Goal: Task Accomplishment & Management: Manage account settings

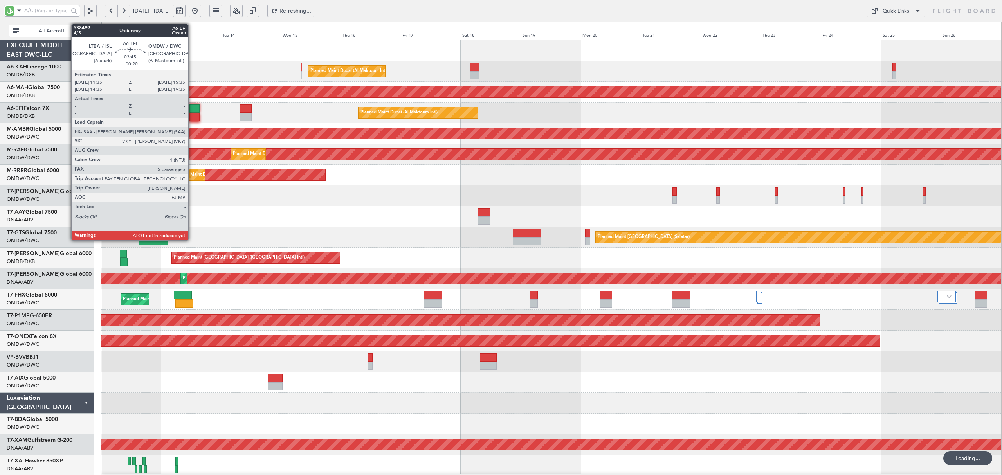
click at [192, 114] on div at bounding box center [195, 117] width 10 height 8
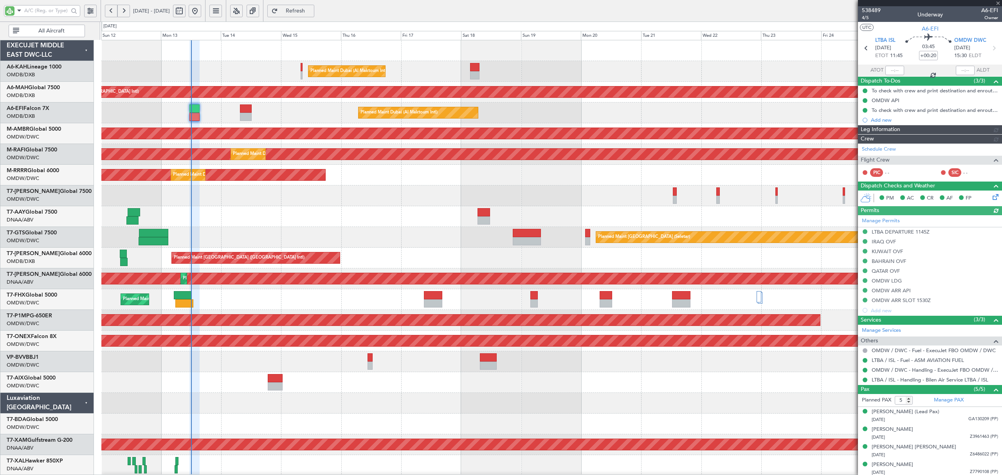
type input "[PERSON_NAME] ([PERSON_NAME])"
type input "7547"
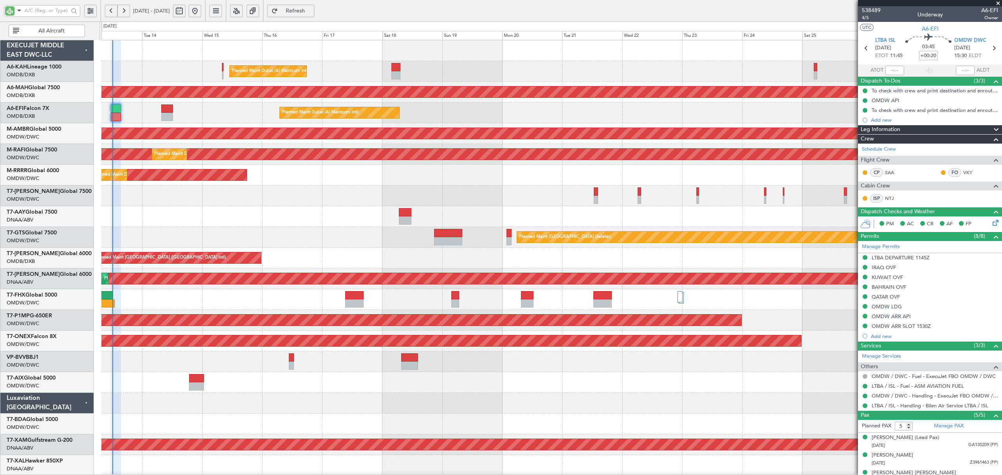
click at [379, 208] on div "Planned Maint Dubai (Al Maktoum Intl) Unplanned Maint [GEOGRAPHIC_DATA] ([GEOGR…" at bounding box center [551, 424] width 900 height 768
type input "[PERSON_NAME] ([PERSON_NAME])"
type input "7547"
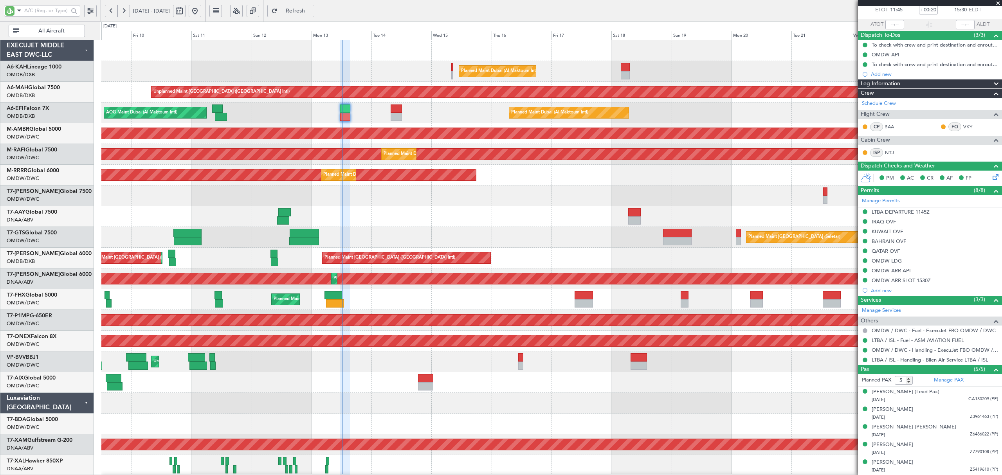
click at [522, 84] on div "Planned Maint Dubai (Al Maktoum Intl) Unplanned Maint [GEOGRAPHIC_DATA] ([GEOGR…" at bounding box center [551, 424] width 900 height 768
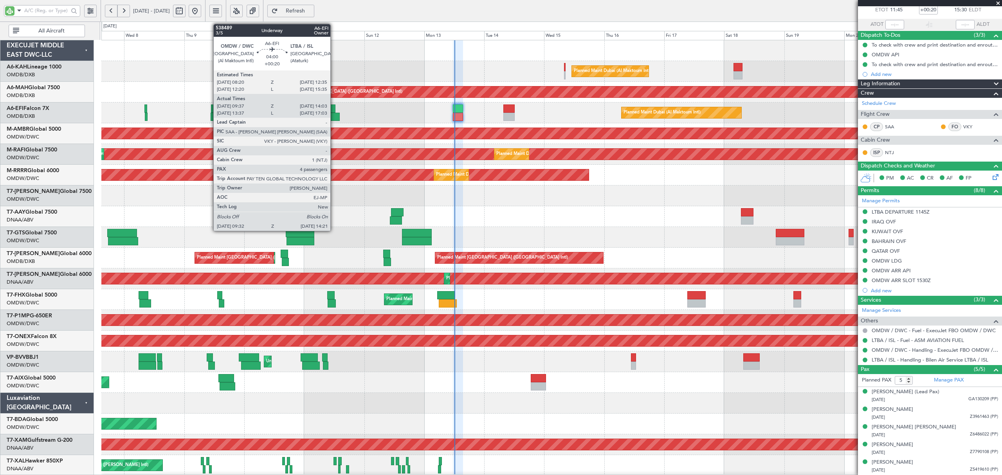
click at [334, 116] on div at bounding box center [334, 117] width 12 height 8
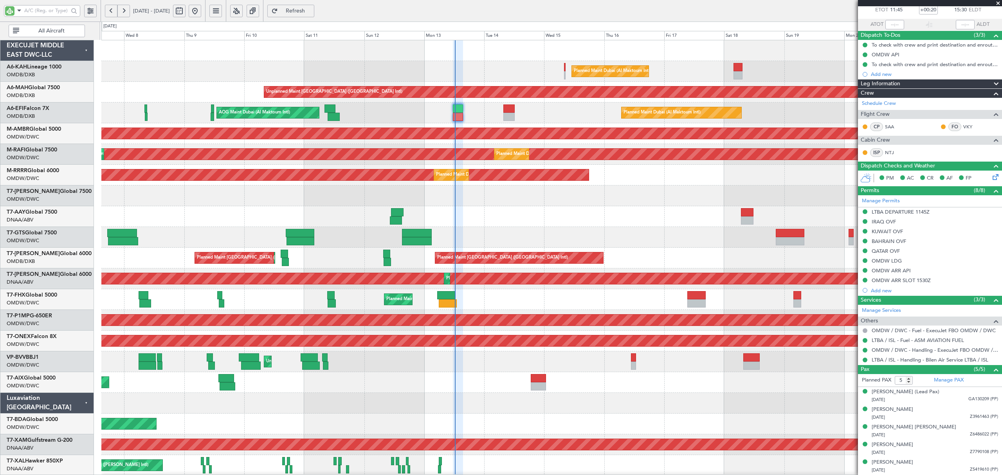
type input "[PERSON_NAME] ([PERSON_NAME])"
type input "7547"
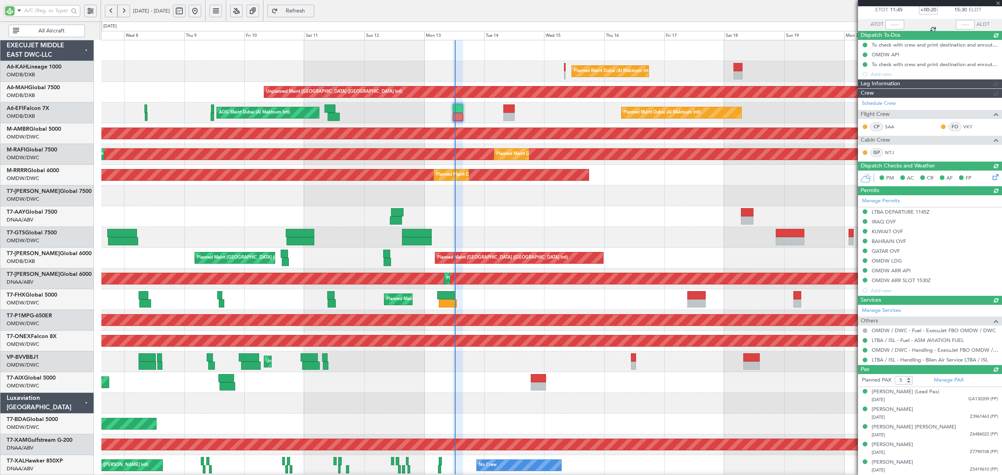
type input "12:10"
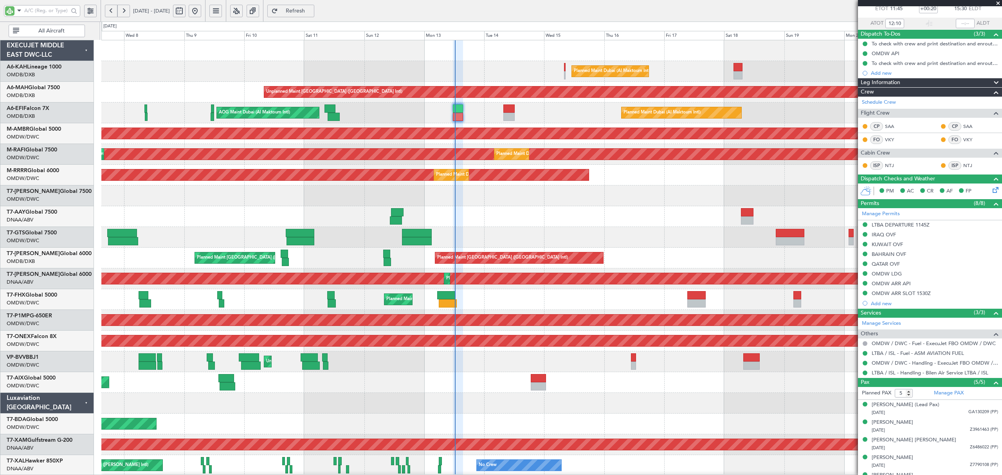
type input "[PERSON_NAME] ([PERSON_NAME])"
type input "7547"
type input "[PERSON_NAME] ([PERSON_NAME])"
type input "7547"
type input "[PERSON_NAME] ([PERSON_NAME])"
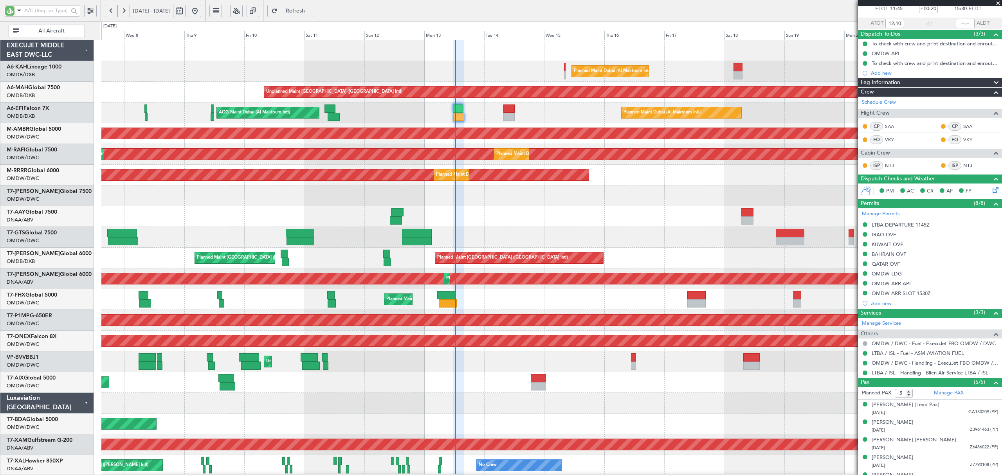
type input "7547"
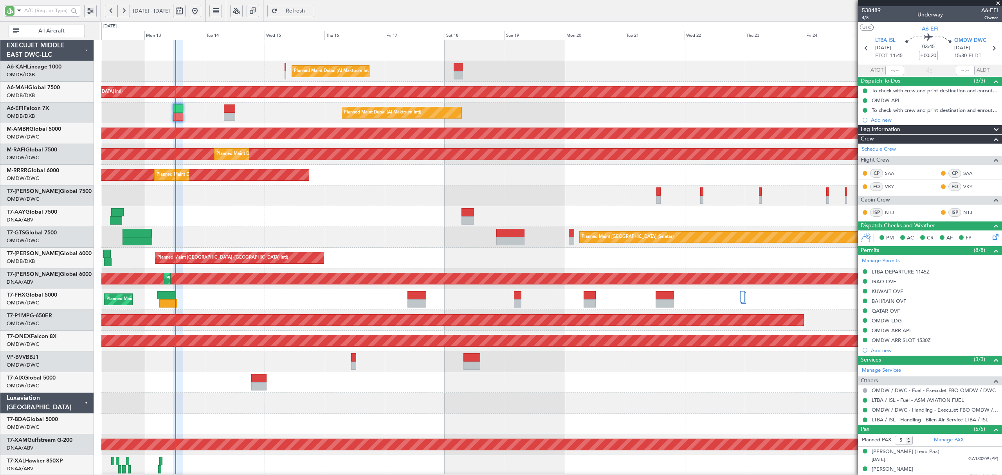
type input "[PERSON_NAME] ([PERSON_NAME])"
type input "7547"
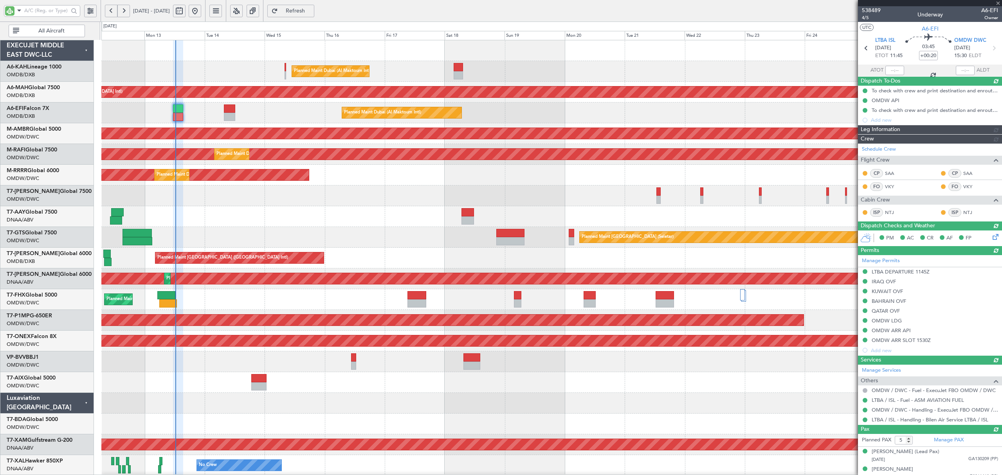
type input "12:10"
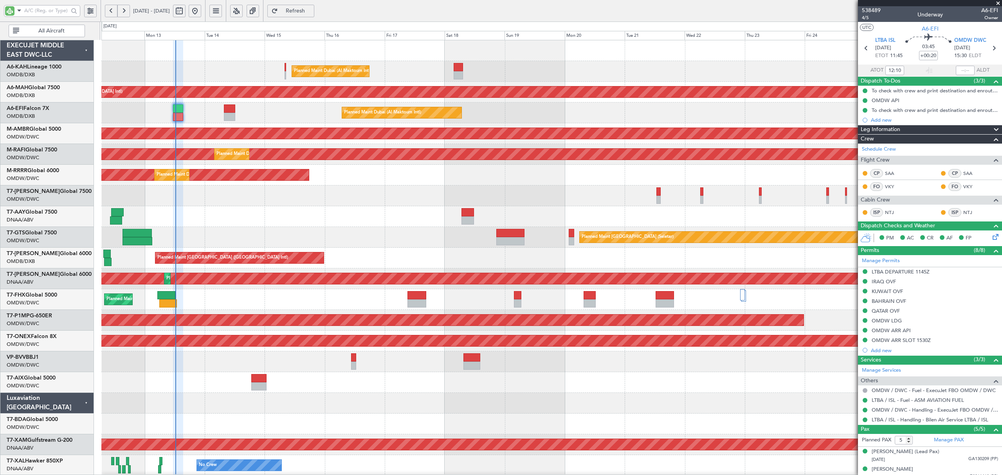
type input "[PERSON_NAME] ([PERSON_NAME])"
type input "7547"
type input "[PERSON_NAME] ([PERSON_NAME])"
type input "7547"
type input "[PERSON_NAME] ([PERSON_NAME])"
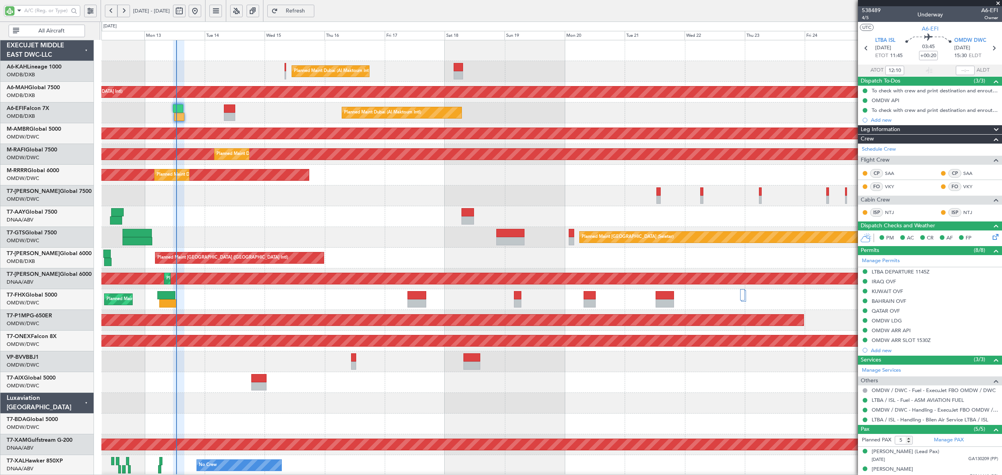
type input "7547"
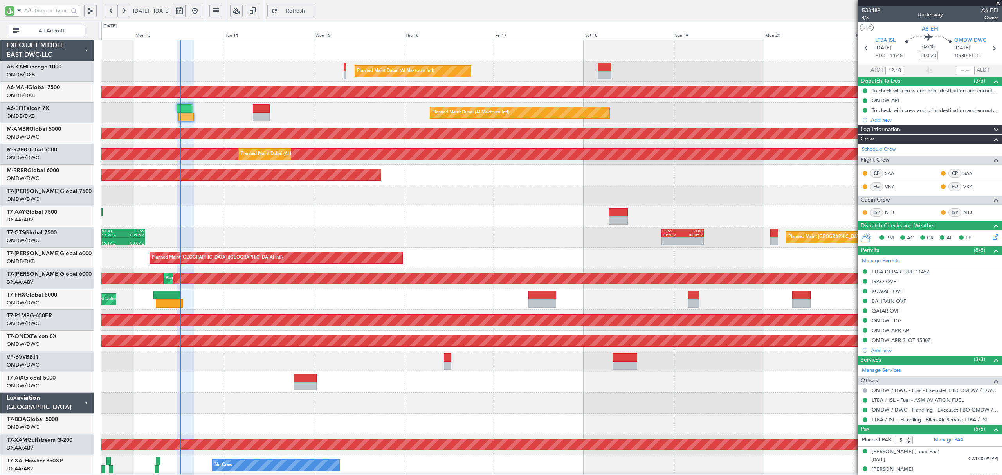
click at [991, 238] on icon at bounding box center [994, 236] width 6 height 6
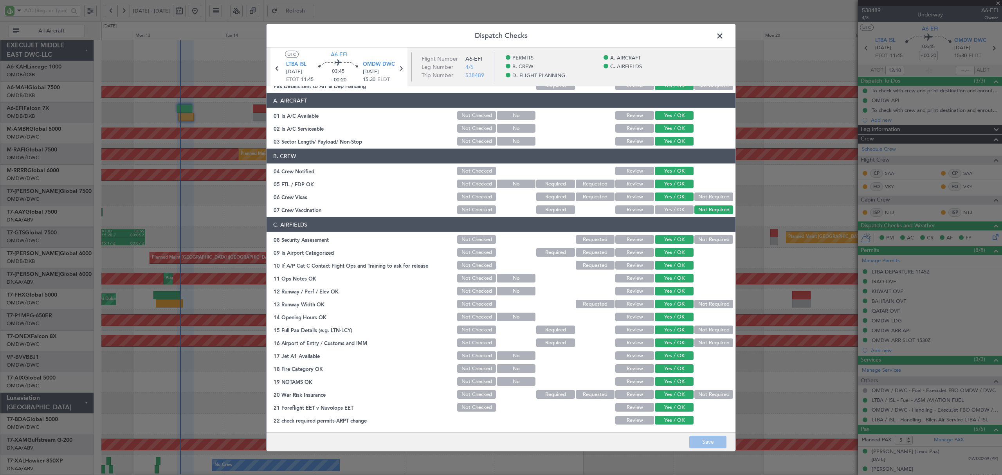
scroll to position [52, 0]
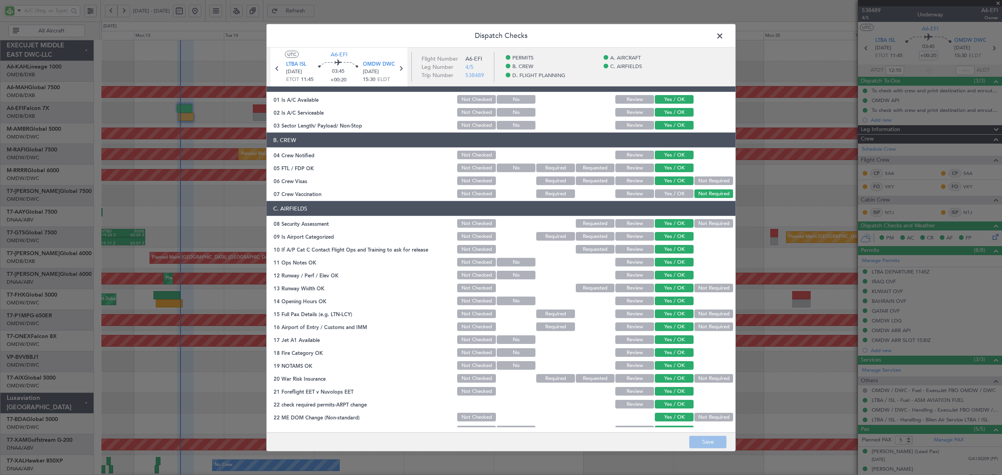
click at [724, 37] on span at bounding box center [724, 38] width 0 height 16
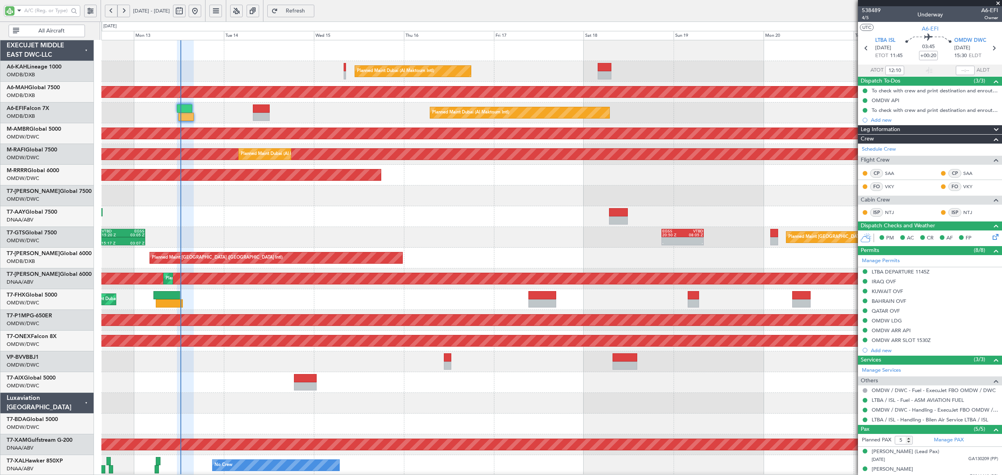
type input "[PERSON_NAME] ([PERSON_NAME])"
type input "7547"
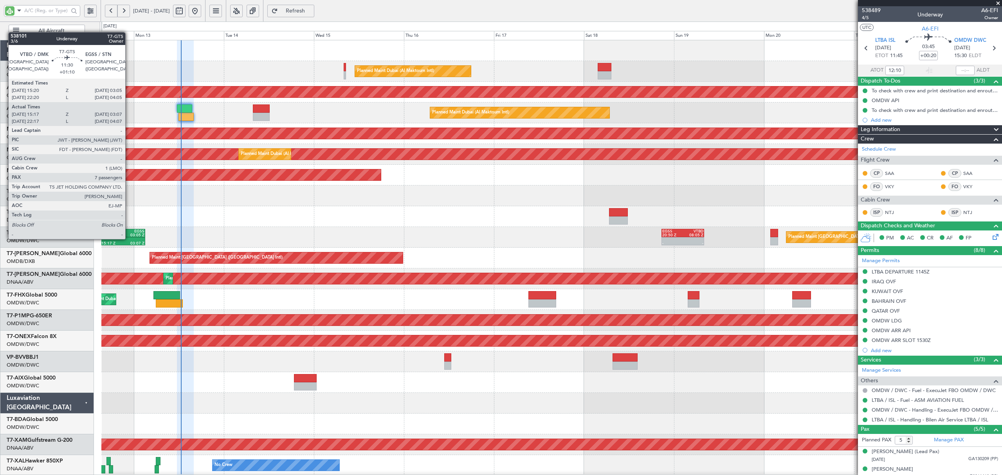
click at [129, 239] on div at bounding box center [134, 240] width 22 height 4
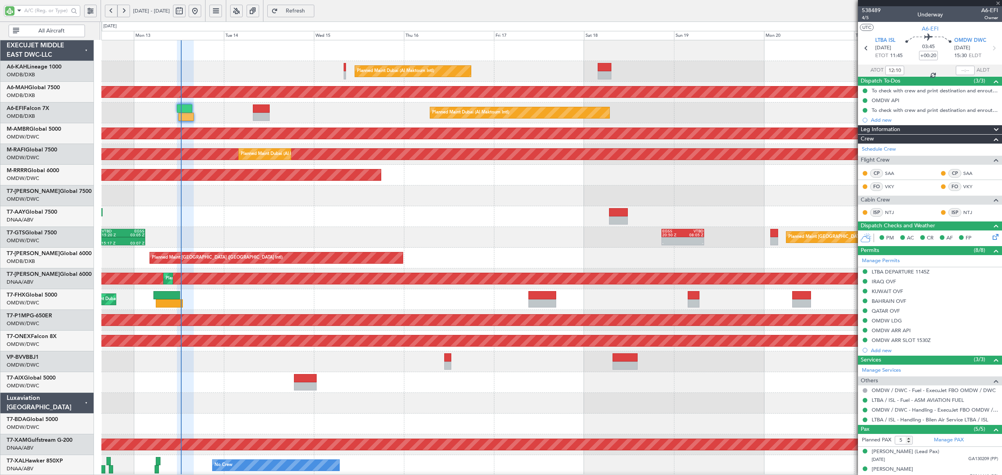
type input "+01:10"
type input "15:27"
type input "03:02"
type input "7"
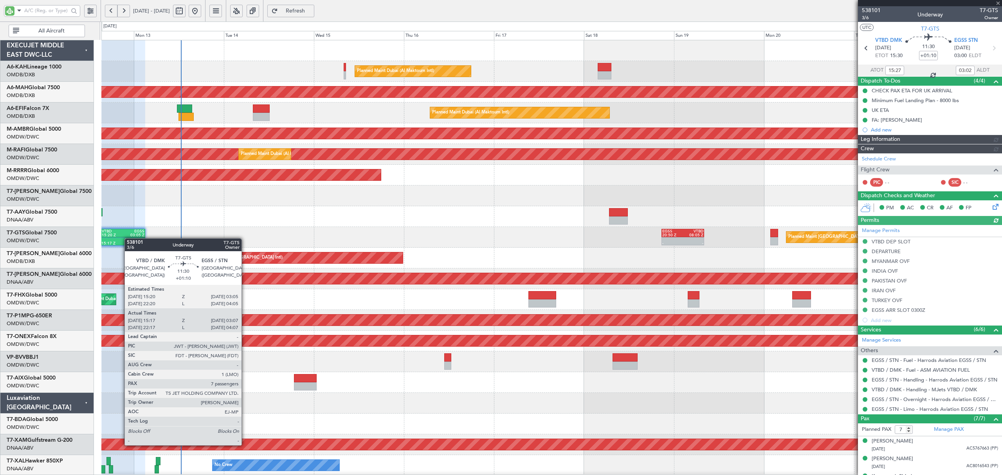
type input "Dherander Fithani (DHF)"
type input "7427"
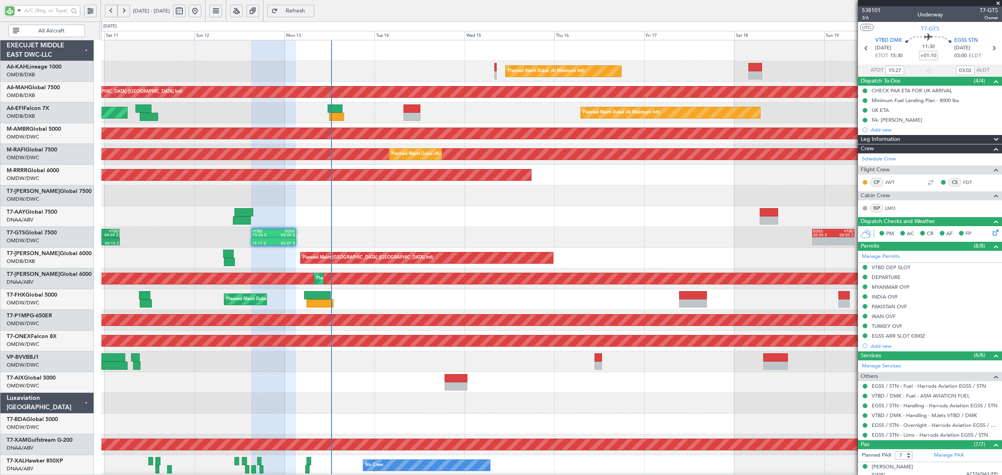
click at [279, 359] on div "Unplanned Maint [GEOGRAPHIC_DATA] (Al Maktoum Intl)" at bounding box center [551, 362] width 900 height 21
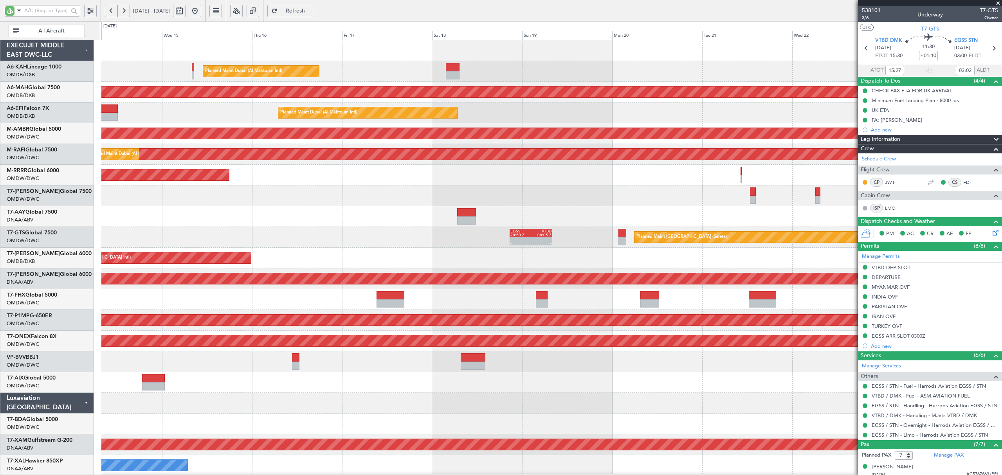
click at [311, 223] on div "Planned Maint Dubai (Al Maktoum Intl) Unplanned Maint Dubai (Dubai Intl) Planne…" at bounding box center [551, 424] width 900 height 768
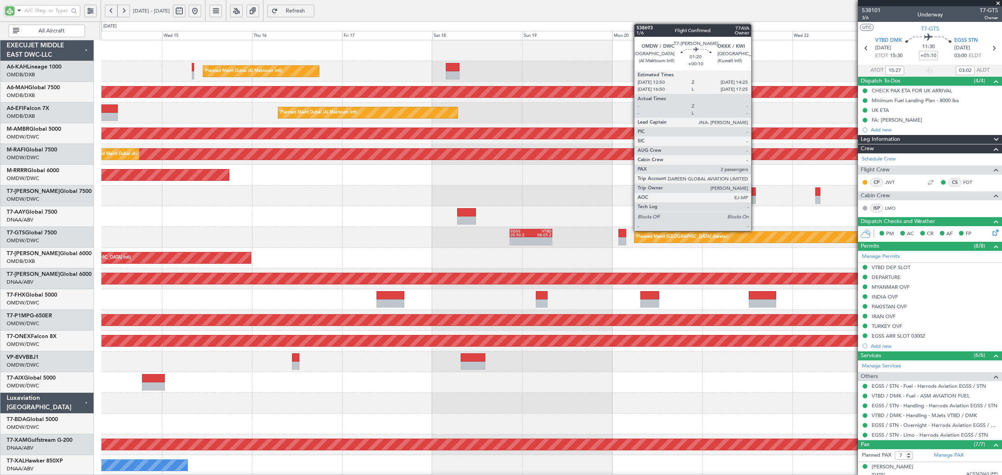
click at [755, 192] on div at bounding box center [753, 192] width 6 height 8
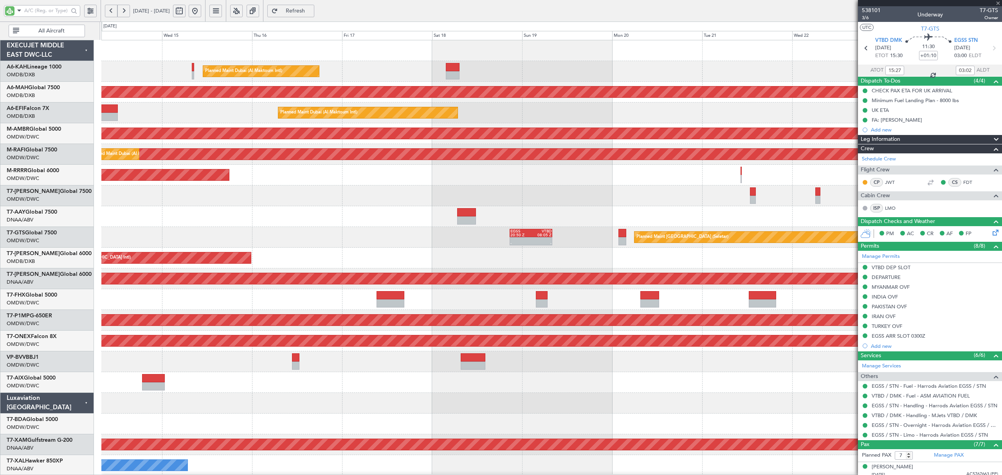
type input "+00:10"
type input "2"
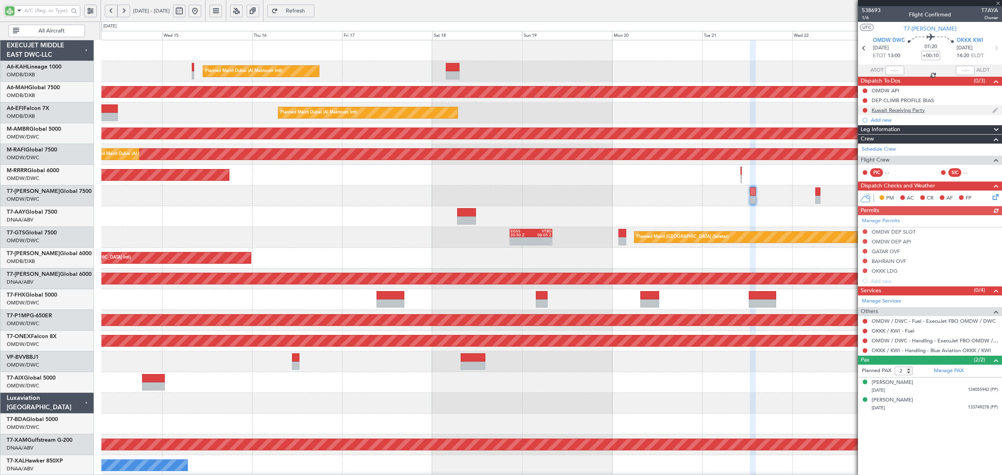
click at [892, 108] on div "Kuwait Receiving Party" at bounding box center [898, 110] width 53 height 7
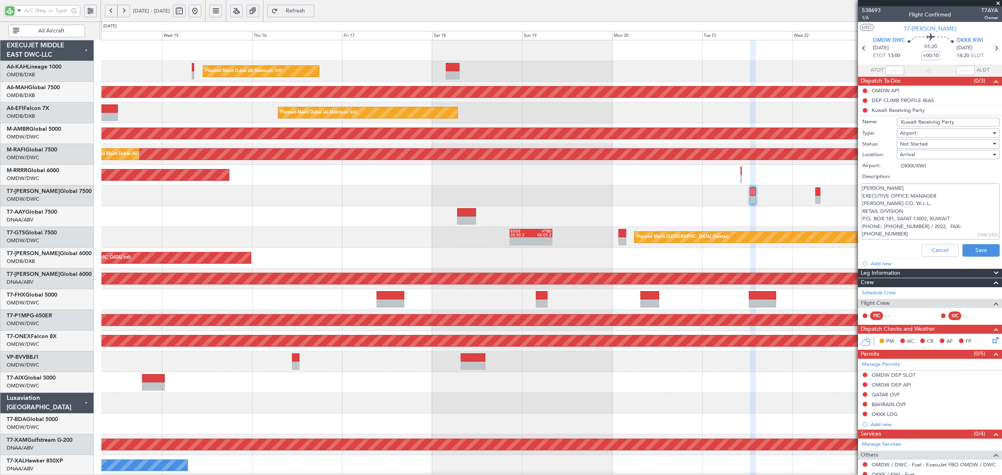
drag, startPoint x: 897, startPoint y: 234, endPoint x: 854, endPoint y: 190, distance: 60.6
click at [854, 190] on fb-app "14 Oct 2025 - 24 Oct 2025 Refresh Quick Links All Aircraft Planned Maint Dubai …" at bounding box center [501, 243] width 1002 height 466
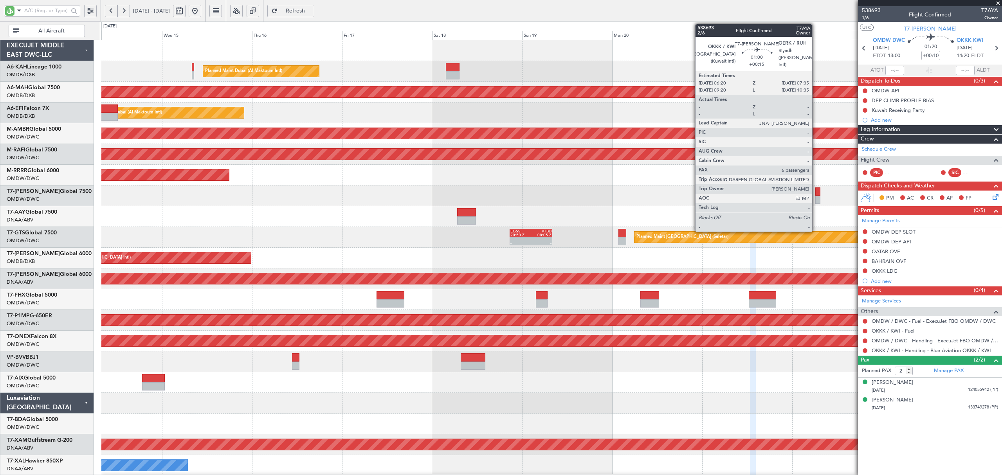
click at [816, 198] on div at bounding box center [818, 200] width 5 height 8
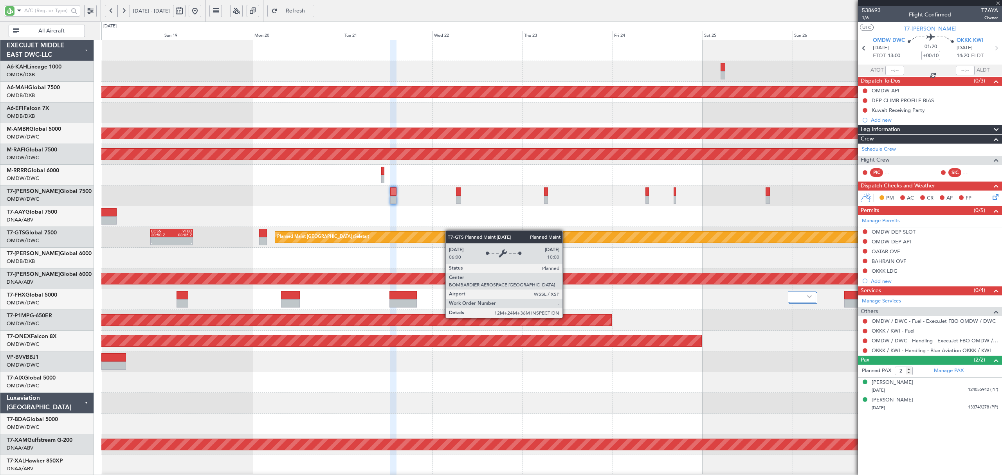
click at [408, 236] on div "Planned Maint Dubai (Al Maktoum Intl) Unplanned Maint Dubai (Dubai Intl) Planne…" at bounding box center [551, 424] width 900 height 768
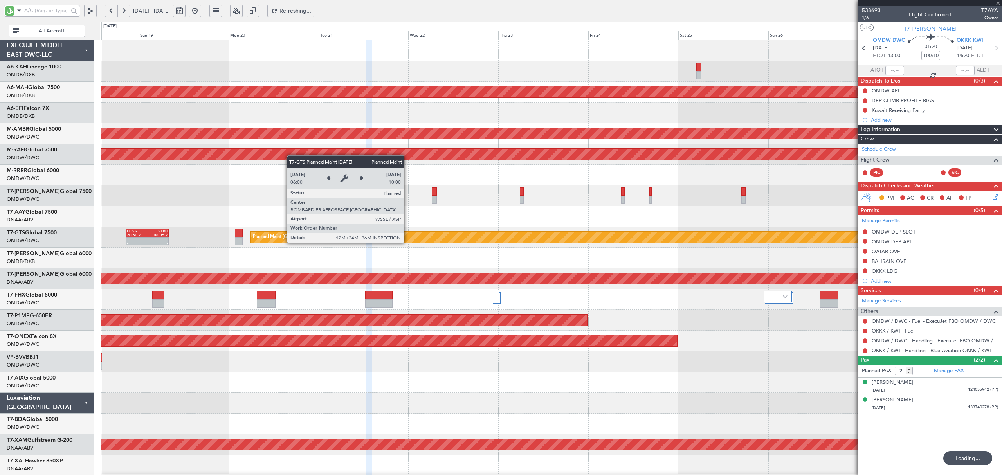
type input "+00:15"
type input "6"
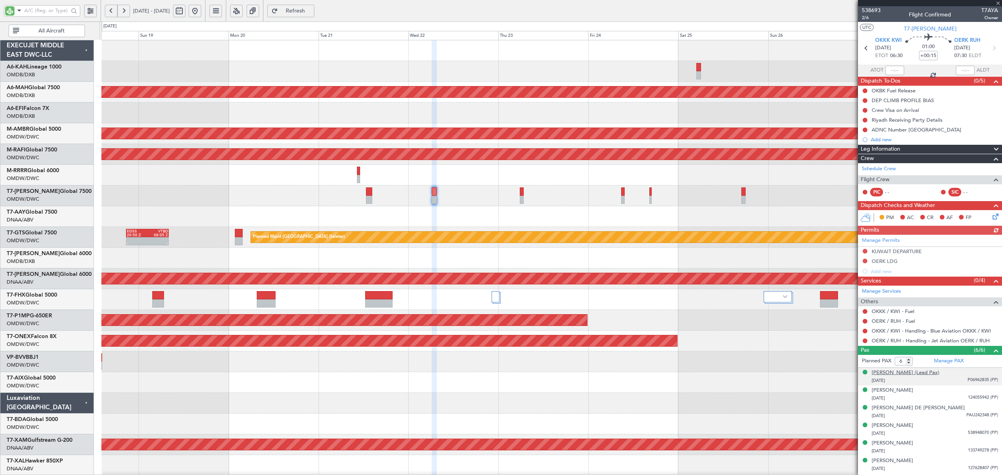
click at [920, 375] on div "Mohammad A M H Alshaya (Lead Pax)" at bounding box center [906, 373] width 68 height 8
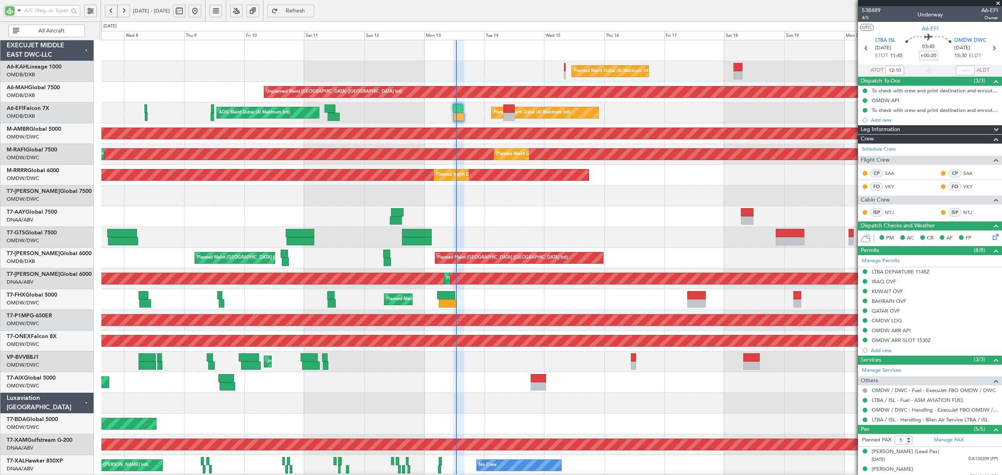
scroll to position [47, 0]
